Goal: Task Accomplishment & Management: Use online tool/utility

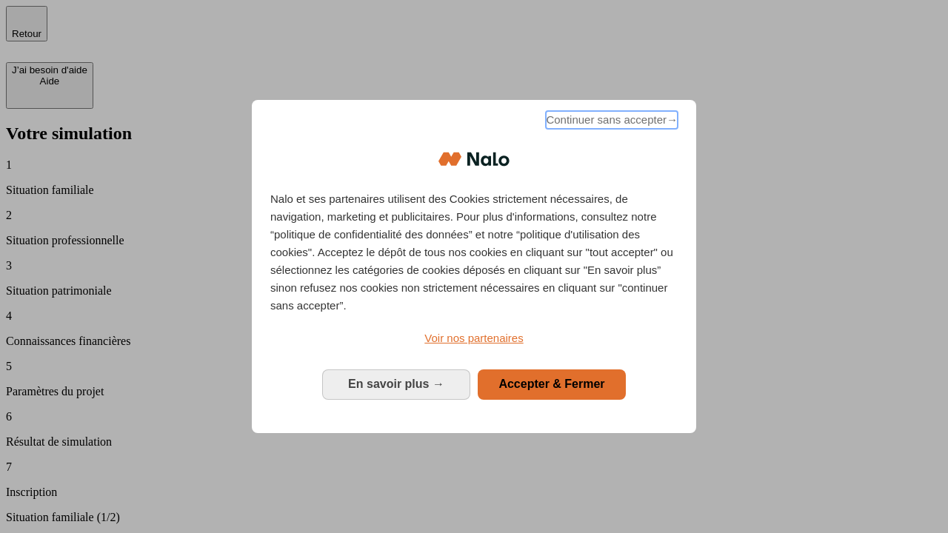
click at [610, 122] on span "Continuer sans accepter →" at bounding box center [612, 120] width 132 height 18
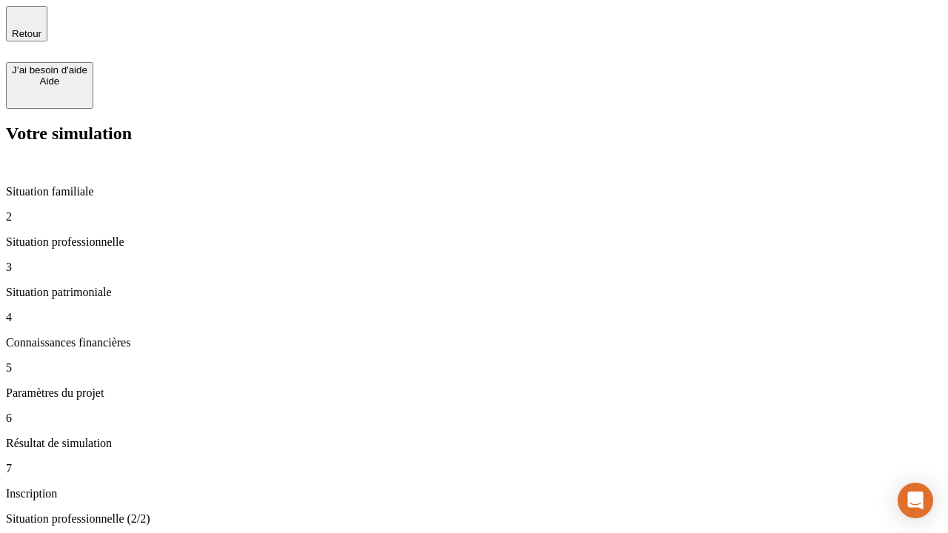
type input "70 000"
type input "1 000"
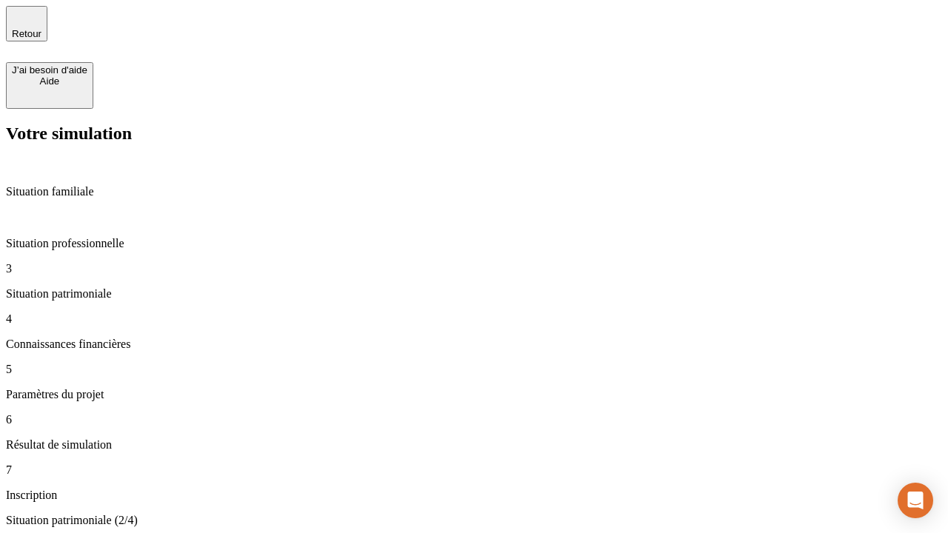
type input "800"
type input "6"
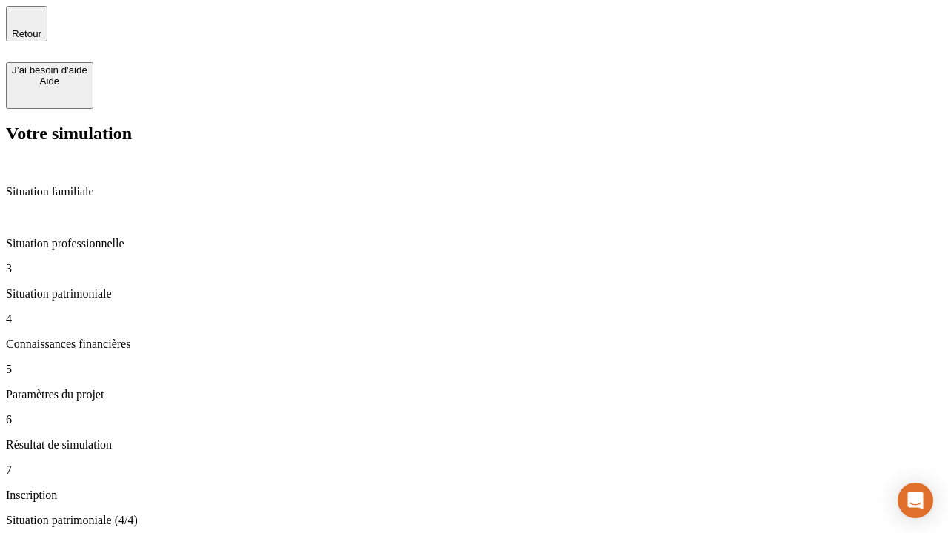
type input "400"
type input "3"
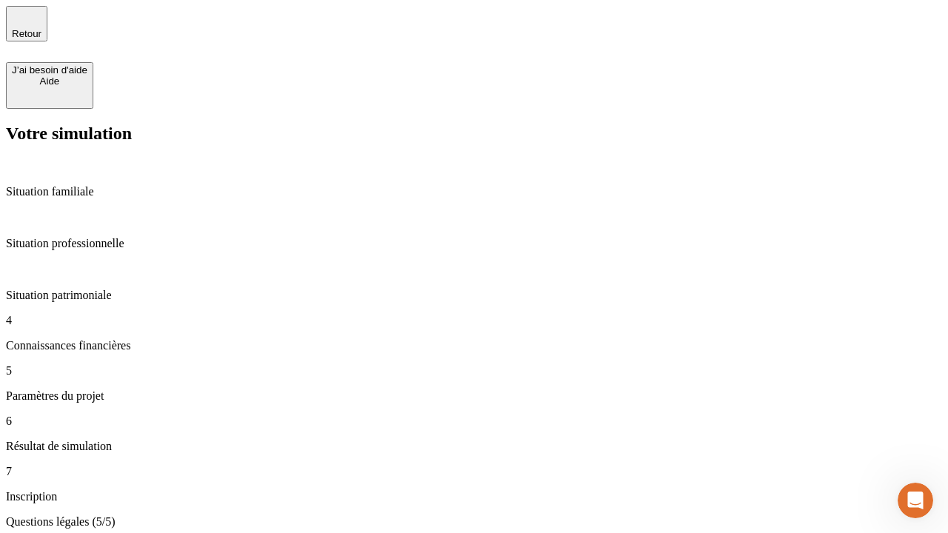
type input "35"
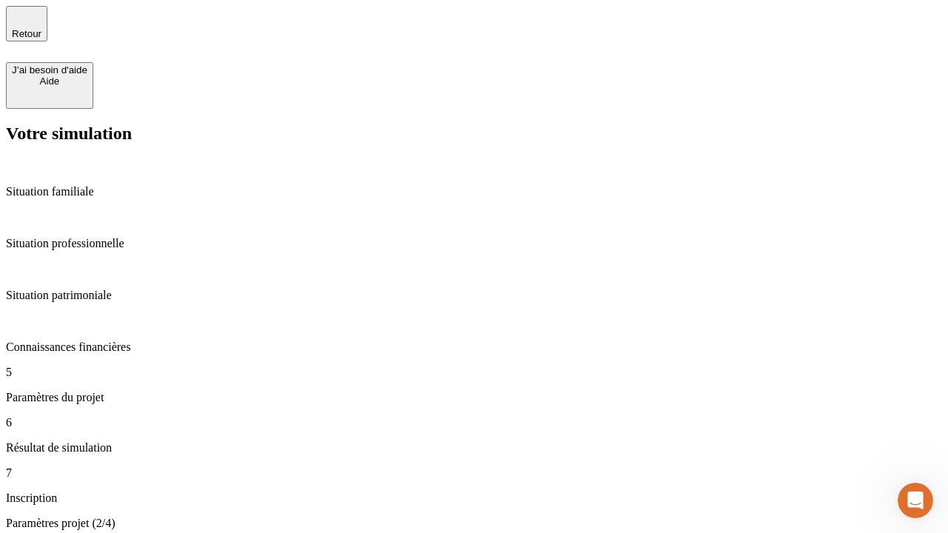
type input "500"
type input "640"
